Goal: Find specific page/section: Find specific page/section

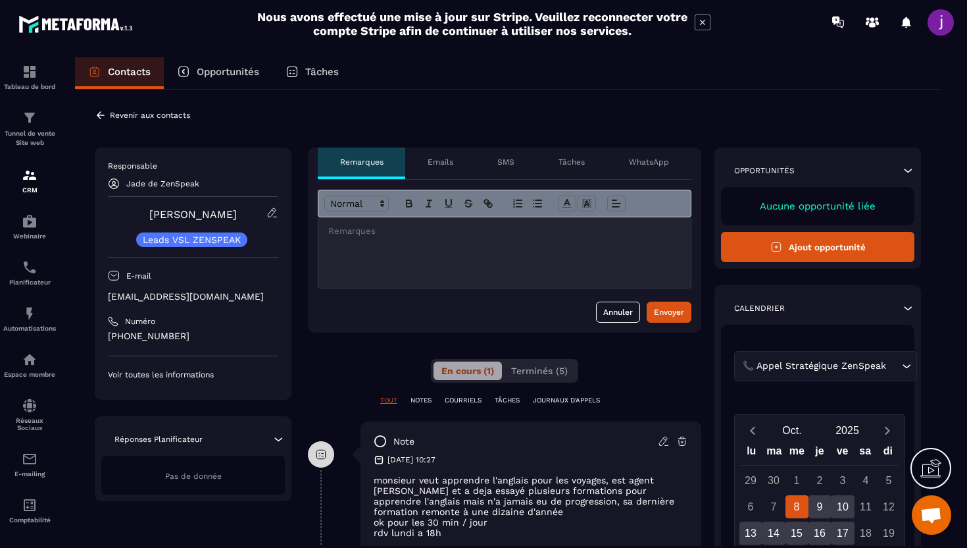
click at [100, 114] on icon at bounding box center [101, 115] width 12 height 12
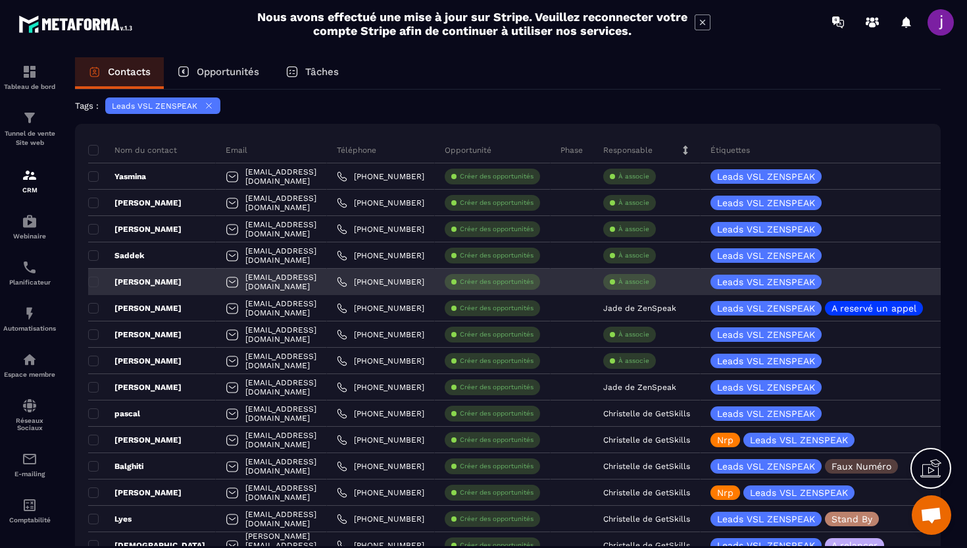
scroll to position [83, 0]
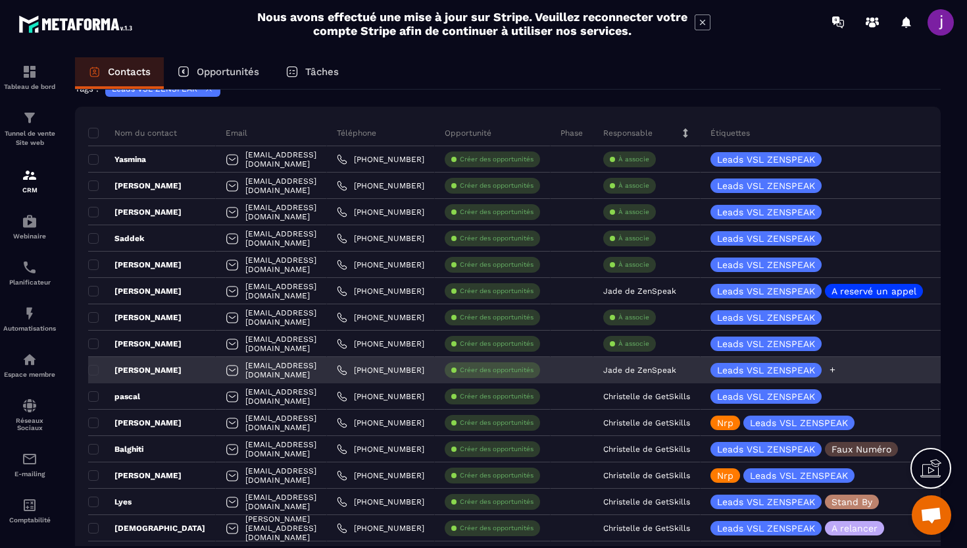
click at [903, 374] on div "Leads VSL ZENSPEAK" at bounding box center [852, 370] width 302 height 26
click at [837, 371] on icon at bounding box center [833, 369] width 9 height 9
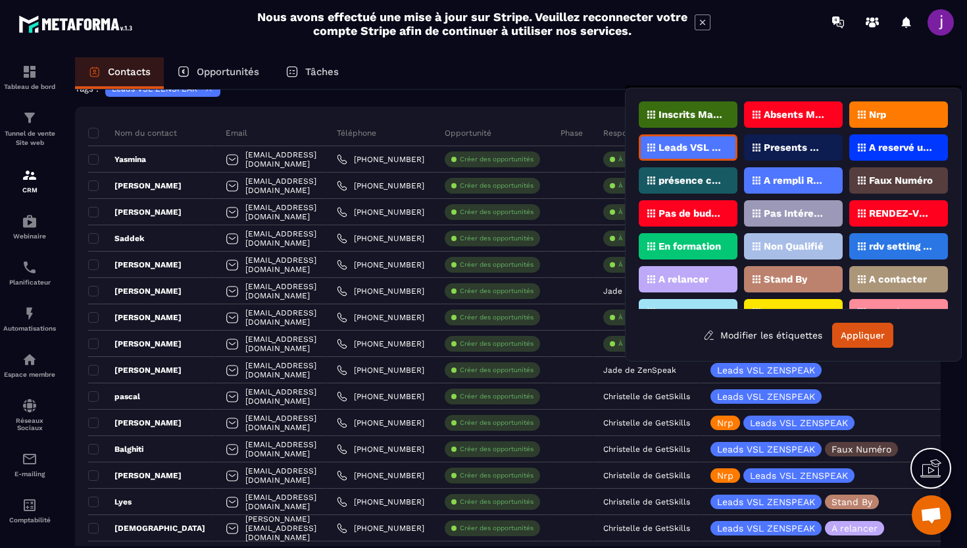
click at [877, 155] on div "A reservé un appel" at bounding box center [899, 147] width 99 height 26
click at [876, 340] on button "Appliquer" at bounding box center [863, 334] width 61 height 25
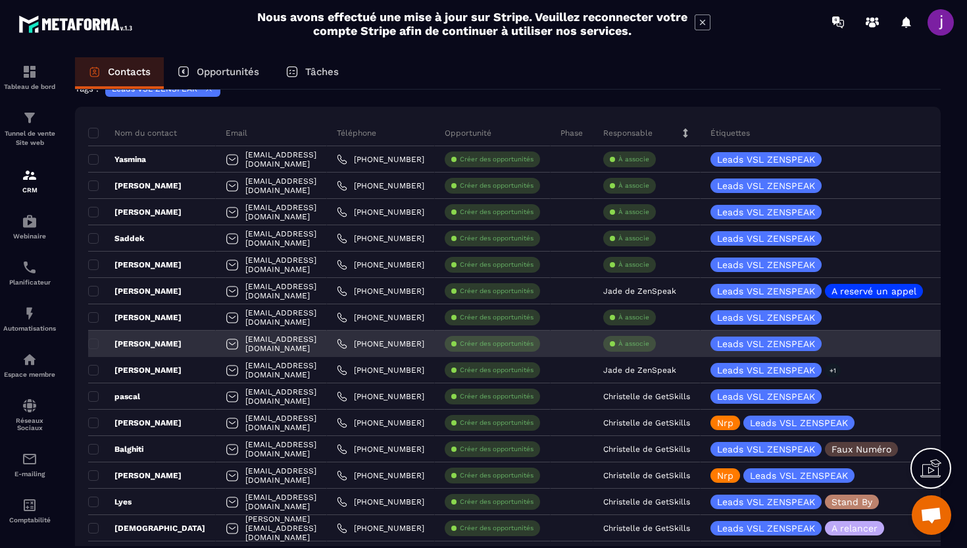
click at [197, 344] on div "[PERSON_NAME]" at bounding box center [152, 343] width 128 height 26
